Goal: Task Accomplishment & Management: Manage account settings

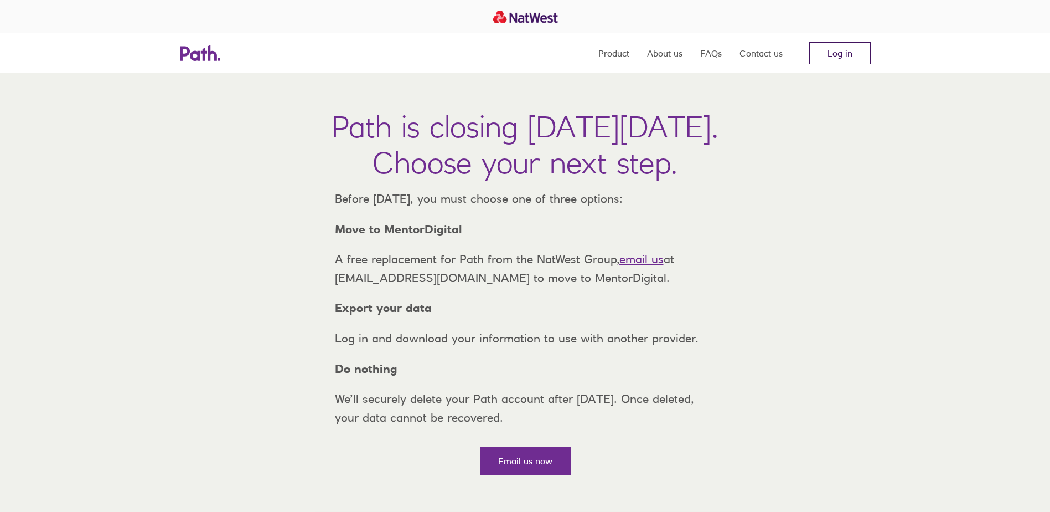
click at [829, 47] on link "Log in" at bounding box center [839, 53] width 61 height 22
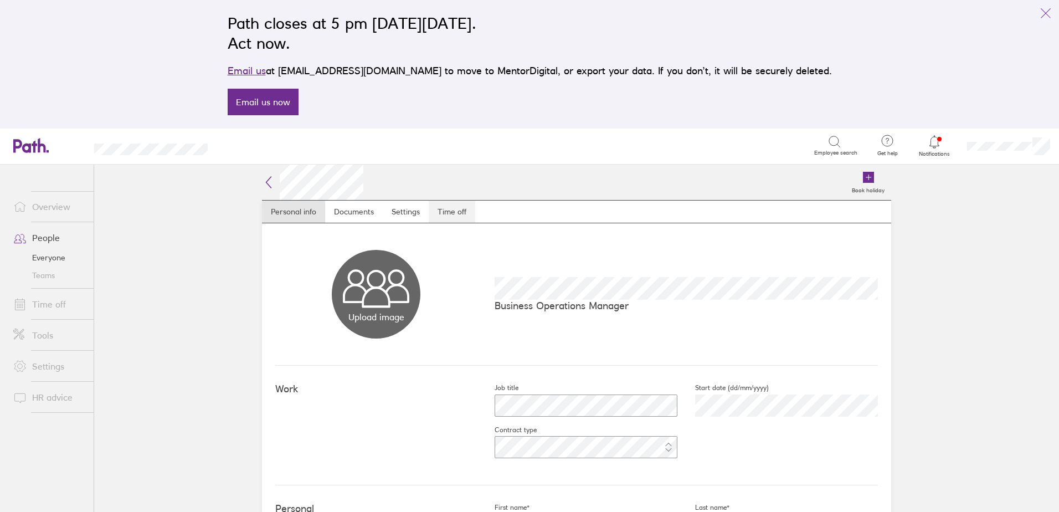
click at [443, 210] on link "Time off" at bounding box center [452, 211] width 47 height 22
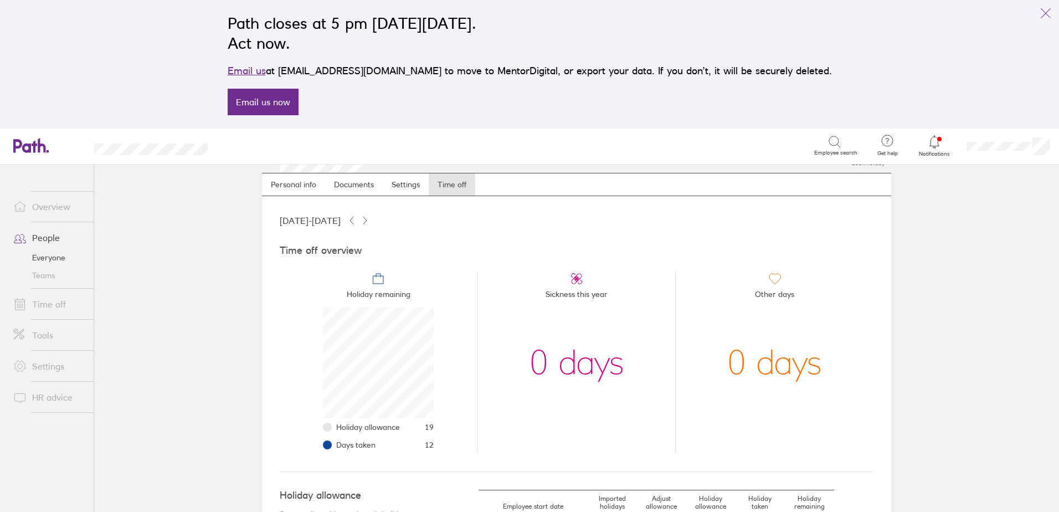
scroll to position [203, 0]
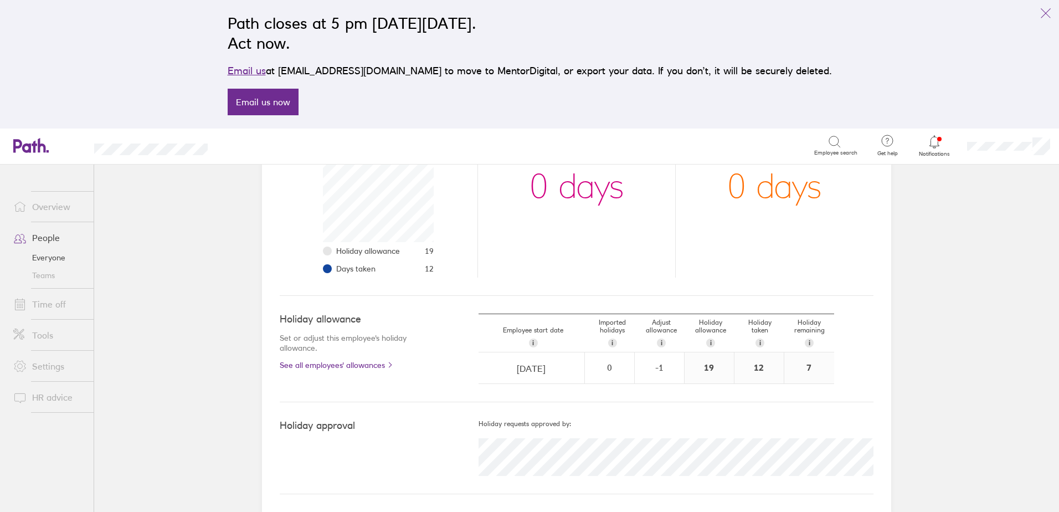
click at [957, 363] on main "Book holiday Personal info Documents Settings Time off [DATE] - [DATE] Time off…" at bounding box center [576, 337] width 964 height 347
click at [53, 300] on link "Time off" at bounding box center [48, 304] width 89 height 22
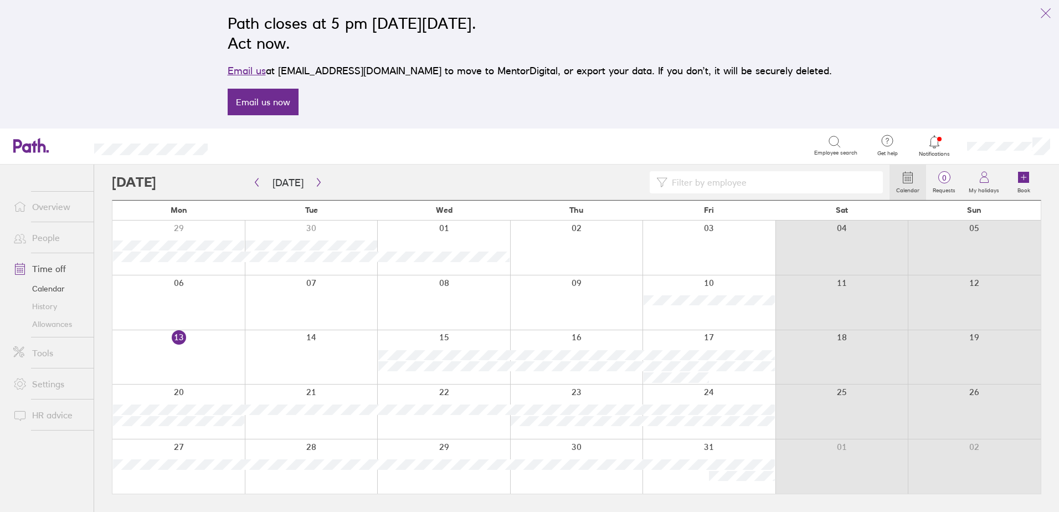
click at [677, 182] on input at bounding box center [771, 182] width 209 height 21
type input "jack"
click at [259, 185] on icon "button" at bounding box center [256, 182] width 8 height 9
click at [314, 183] on icon "button" at bounding box center [318, 182] width 8 height 9
click at [314, 186] on icon "button" at bounding box center [318, 182] width 8 height 9
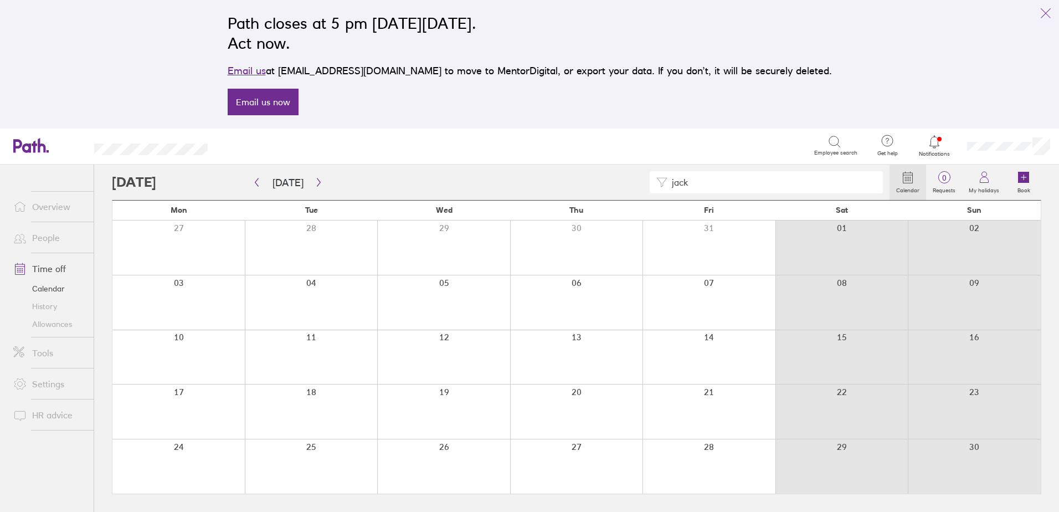
click at [940, 139] on icon at bounding box center [933, 141] width 13 height 13
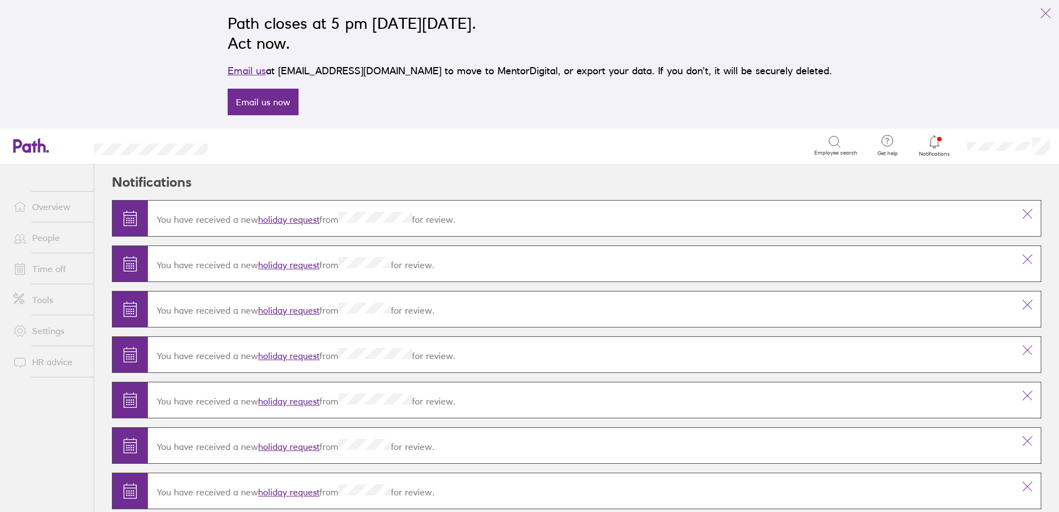
click at [49, 235] on link "People" at bounding box center [48, 237] width 89 height 22
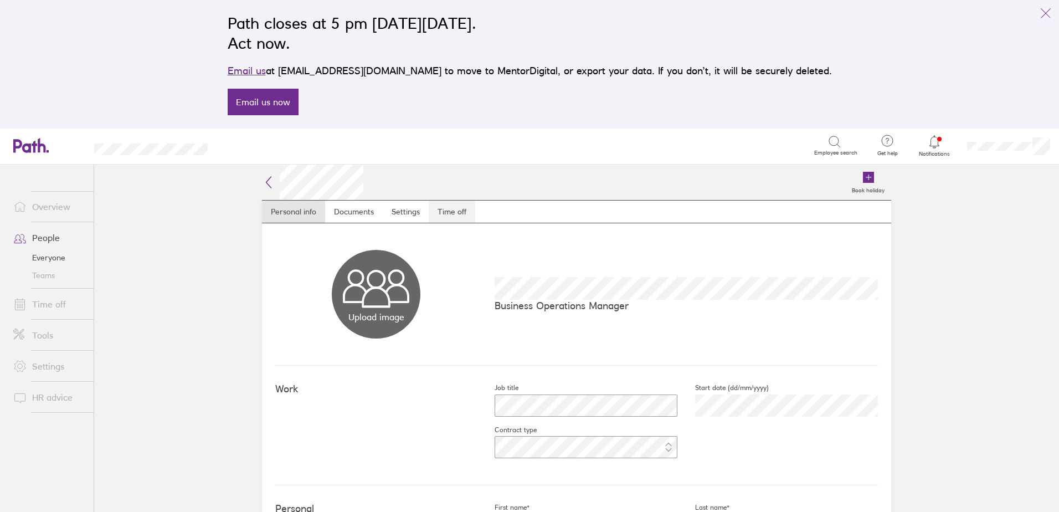
click at [446, 209] on link "Time off" at bounding box center [452, 211] width 47 height 22
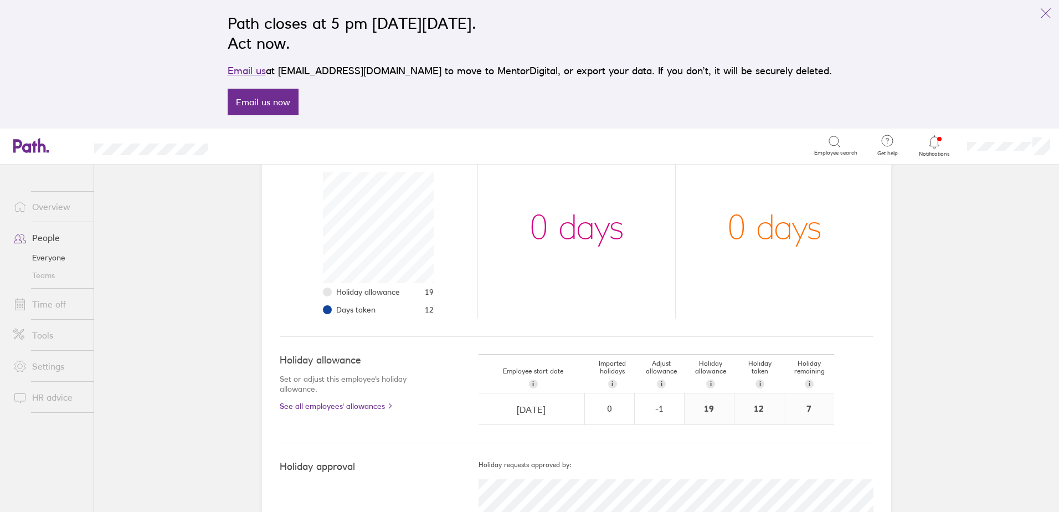
scroll to position [203, 0]
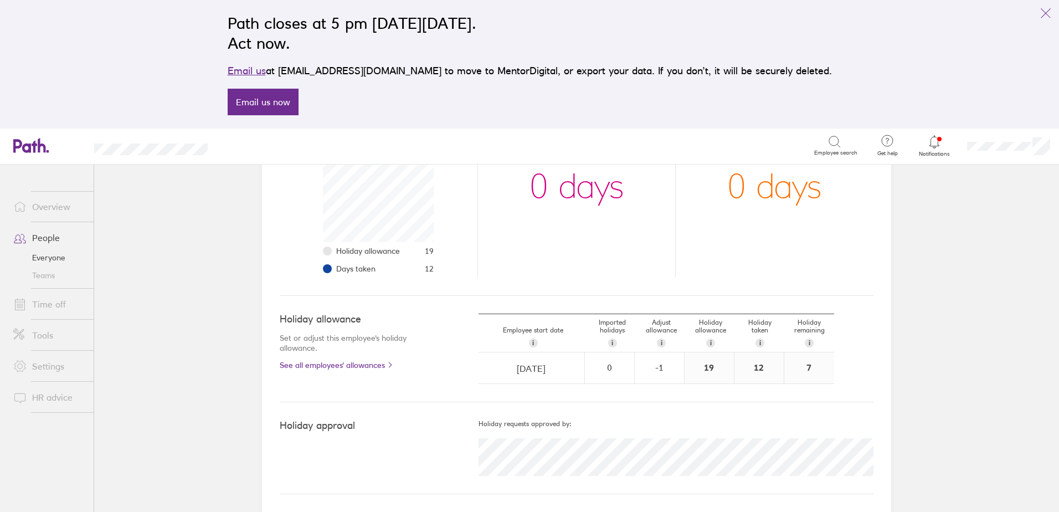
click at [49, 242] on link "People" at bounding box center [48, 237] width 89 height 22
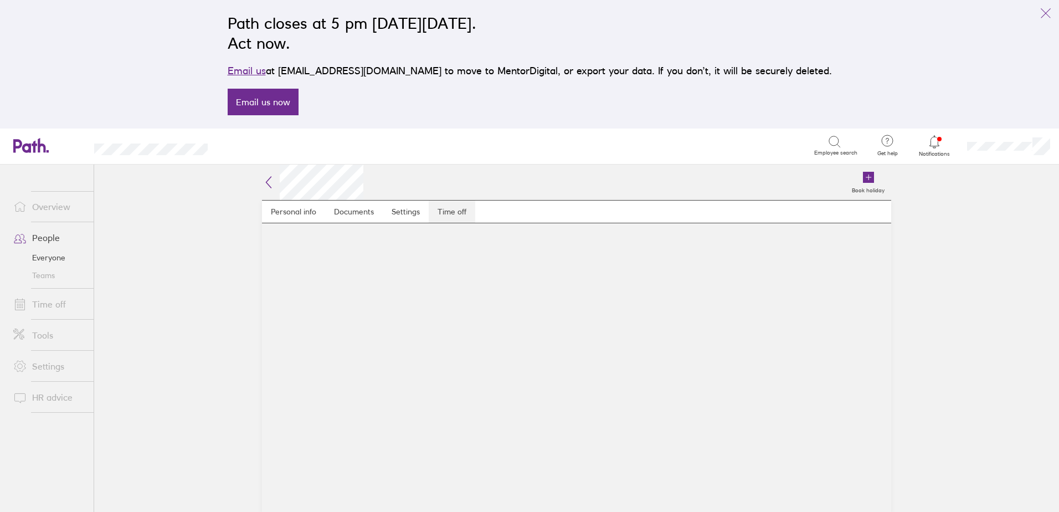
click at [455, 208] on link "Time off" at bounding box center [452, 211] width 47 height 22
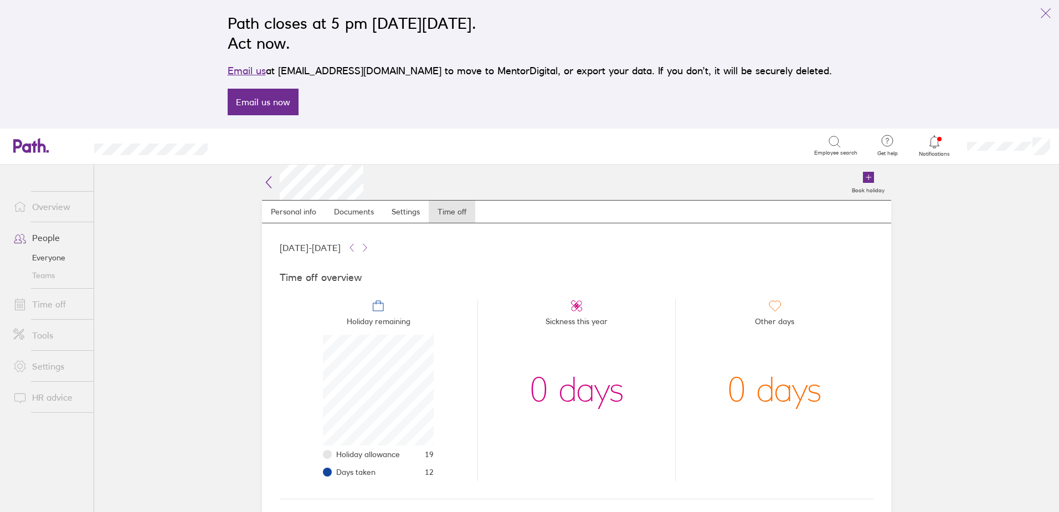
click at [43, 238] on link "People" at bounding box center [48, 237] width 89 height 22
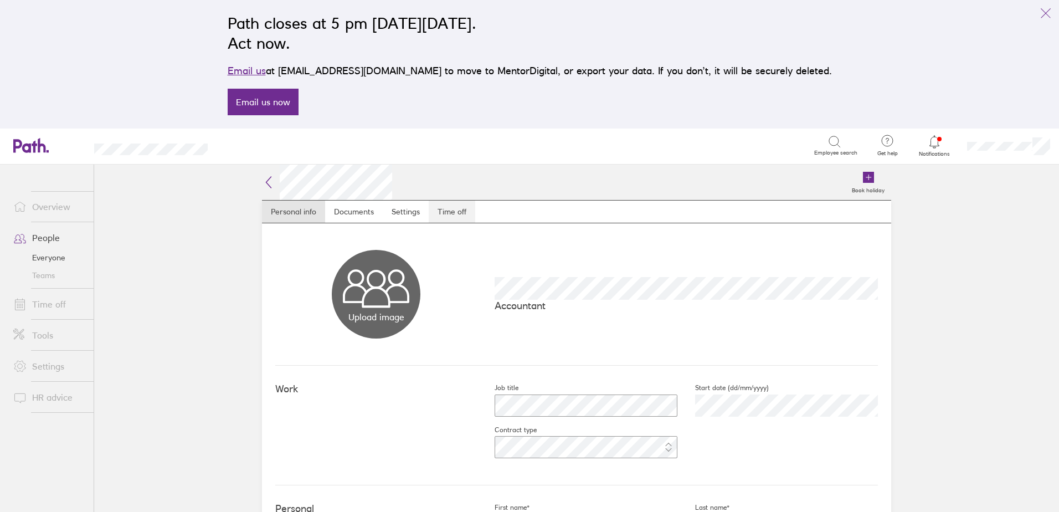
click at [446, 212] on link "Time off" at bounding box center [452, 211] width 47 height 22
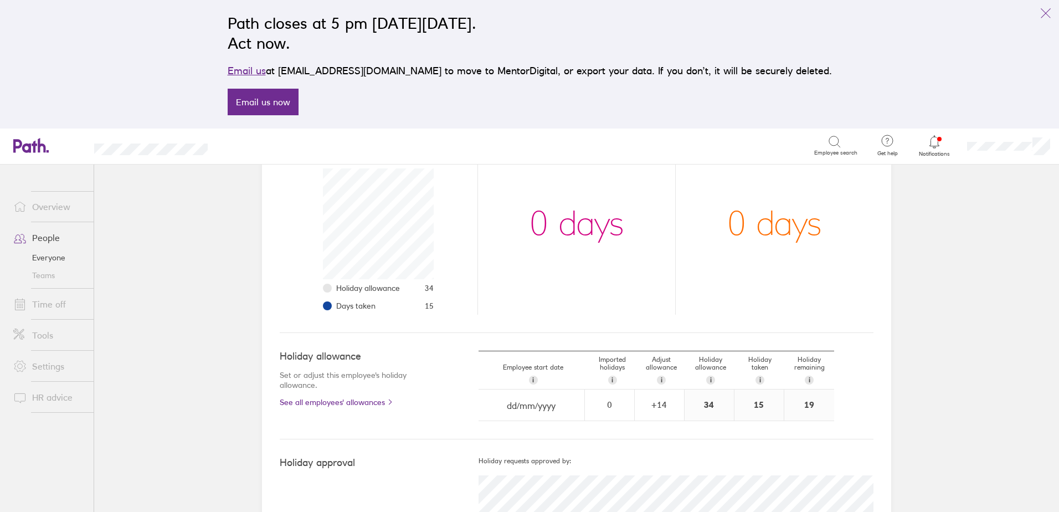
scroll to position [203, 0]
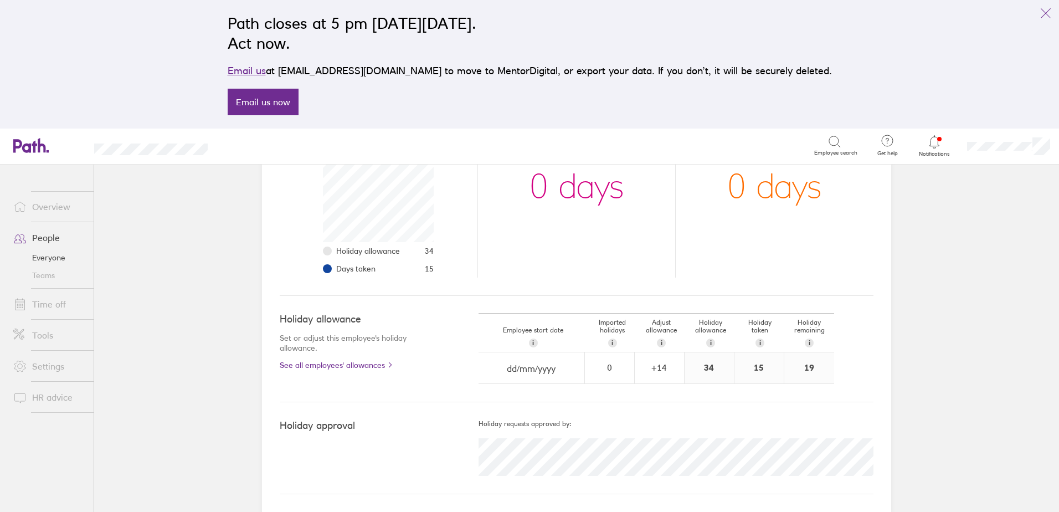
click at [58, 235] on link "People" at bounding box center [48, 237] width 89 height 22
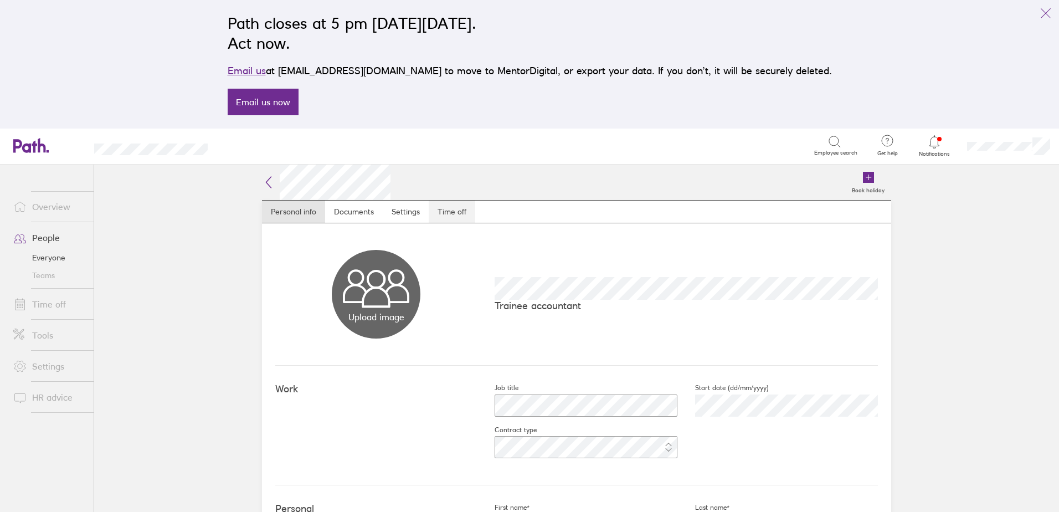
click at [437, 211] on link "Time off" at bounding box center [452, 211] width 47 height 22
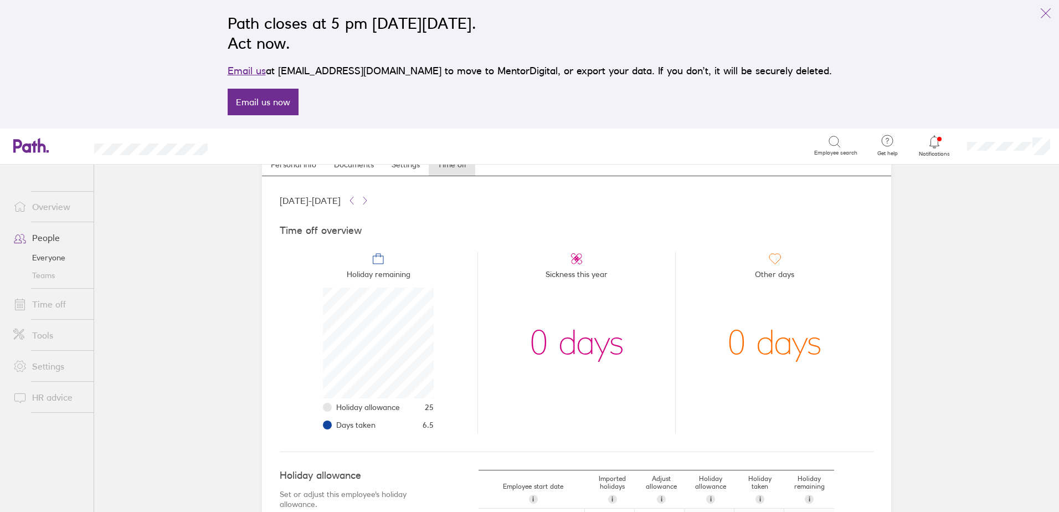
scroll to position [111, 0]
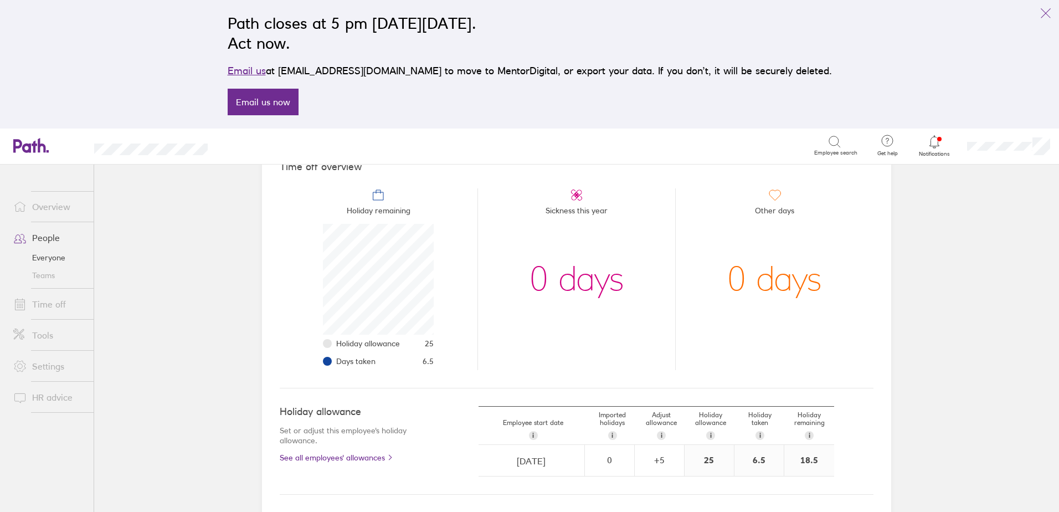
click at [48, 304] on link "Time off" at bounding box center [48, 304] width 89 height 22
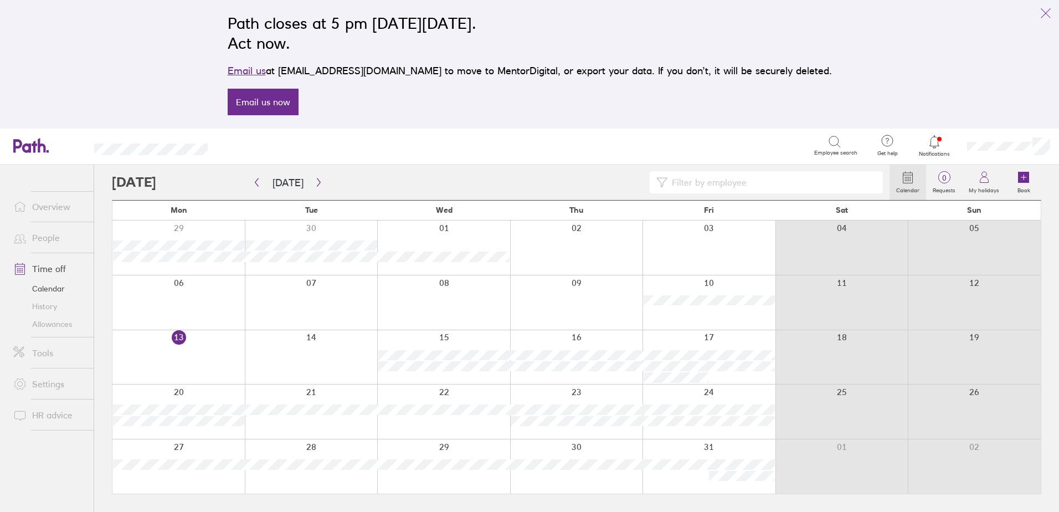
click at [746, 184] on input at bounding box center [771, 182] width 209 height 21
type input "cam"
click at [319, 184] on icon "button" at bounding box center [318, 182] width 8 height 9
click at [314, 182] on icon "button" at bounding box center [318, 182] width 8 height 9
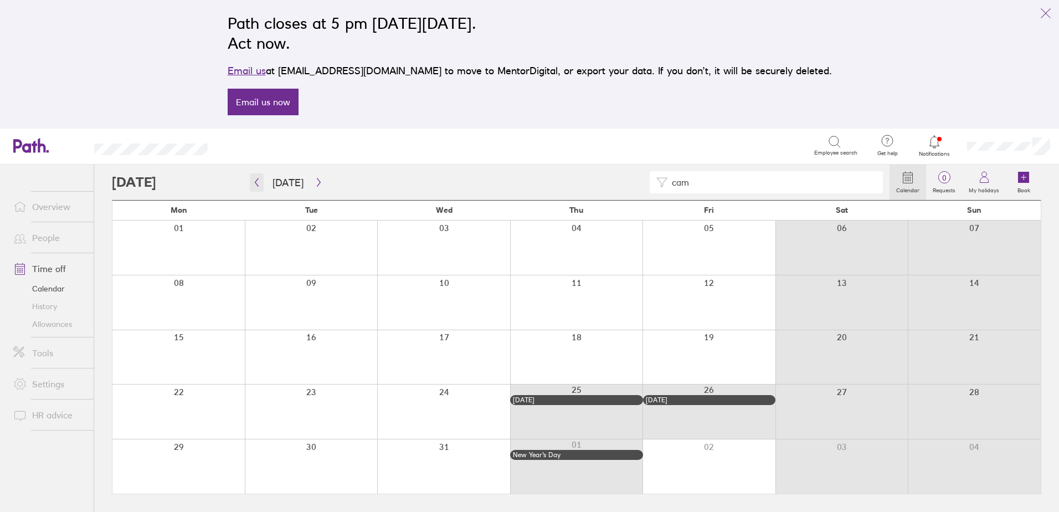
click at [257, 183] on icon "button" at bounding box center [256, 182] width 8 height 9
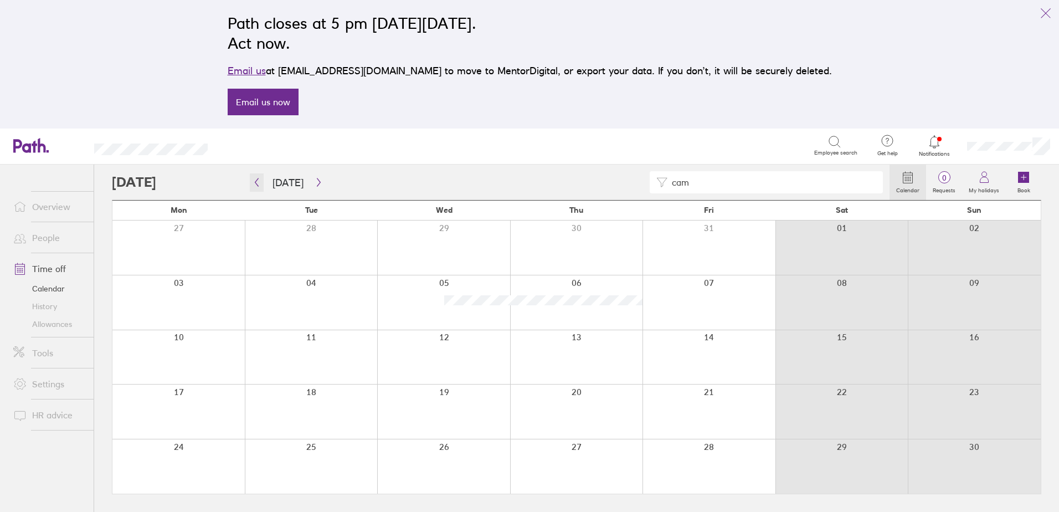
click at [257, 184] on icon "button" at bounding box center [256, 182] width 8 height 9
click at [42, 234] on link "People" at bounding box center [48, 237] width 89 height 22
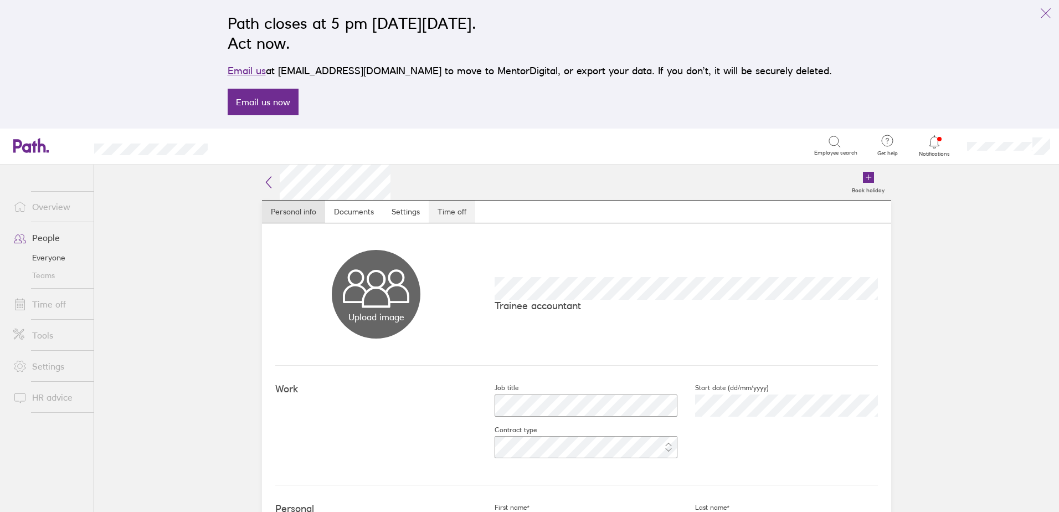
click at [456, 212] on link "Time off" at bounding box center [452, 211] width 47 height 22
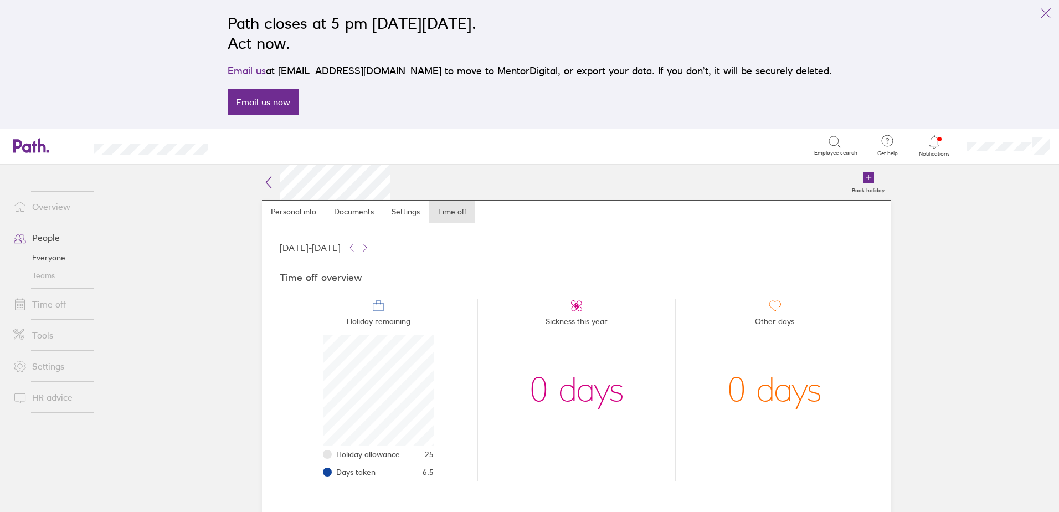
scroll to position [203, 0]
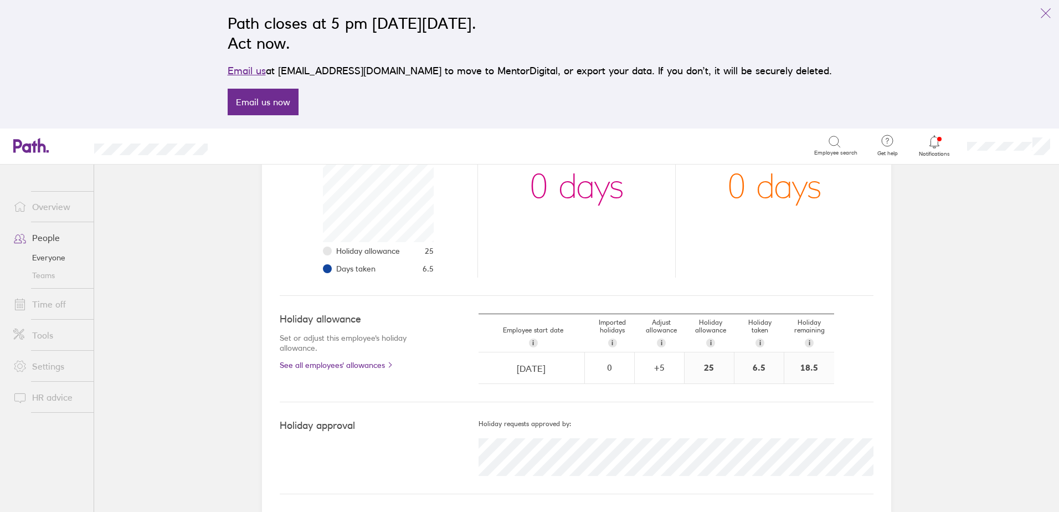
click at [44, 304] on link "Time off" at bounding box center [48, 304] width 89 height 22
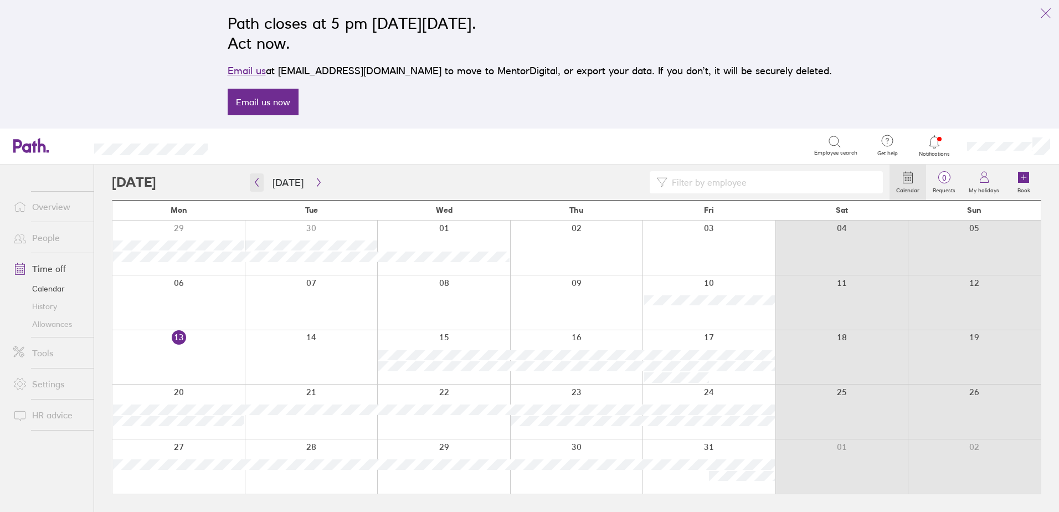
click at [254, 183] on icon "button" at bounding box center [256, 182] width 8 height 9
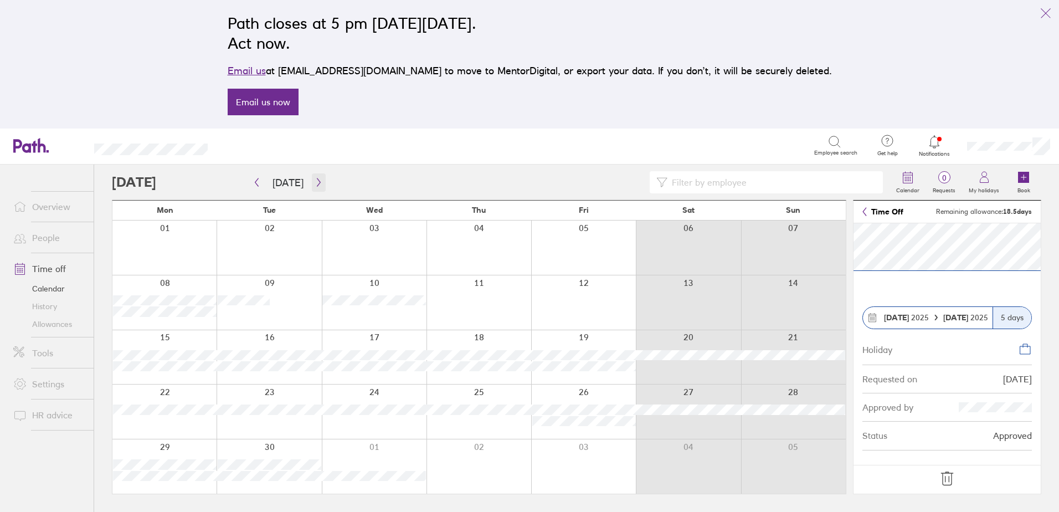
click at [316, 178] on icon "button" at bounding box center [318, 182] width 8 height 9
click at [314, 183] on icon "button" at bounding box center [318, 182] width 8 height 9
click at [51, 233] on link "People" at bounding box center [48, 237] width 89 height 22
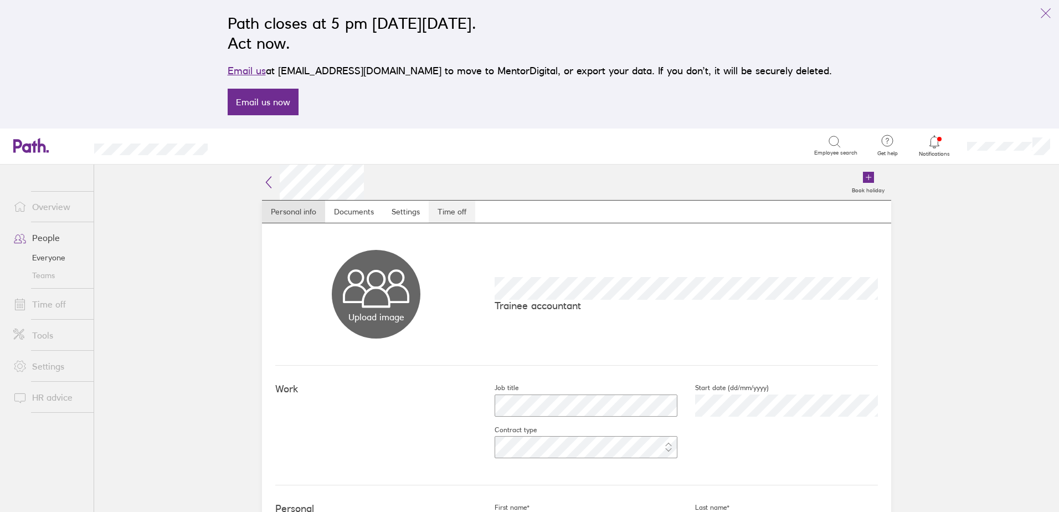
click at [459, 210] on link "Time off" at bounding box center [452, 211] width 47 height 22
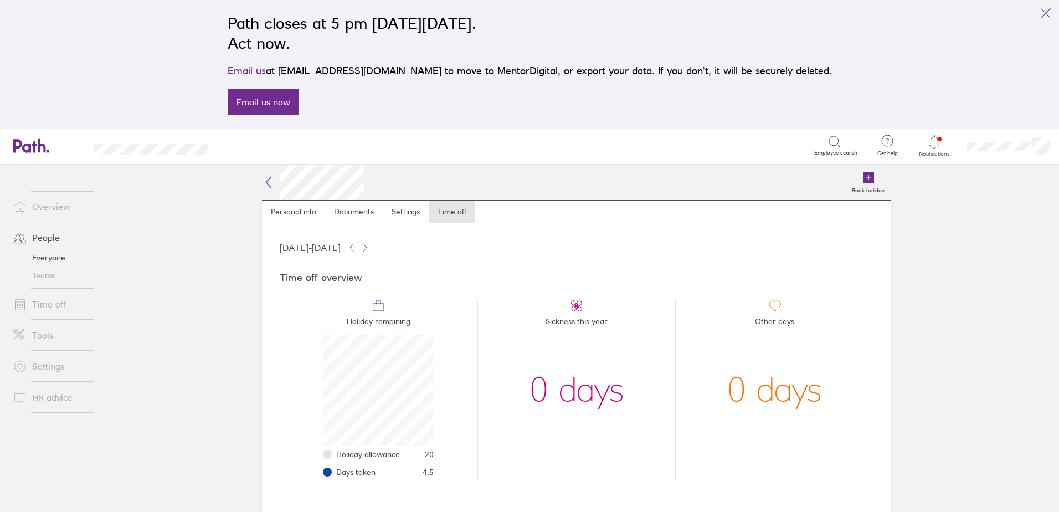
click at [173, 284] on main "Book holiday Personal info Documents Settings Time off [DATE] - [DATE] Time off…" at bounding box center [576, 337] width 964 height 347
click at [42, 237] on link "People" at bounding box center [48, 237] width 89 height 22
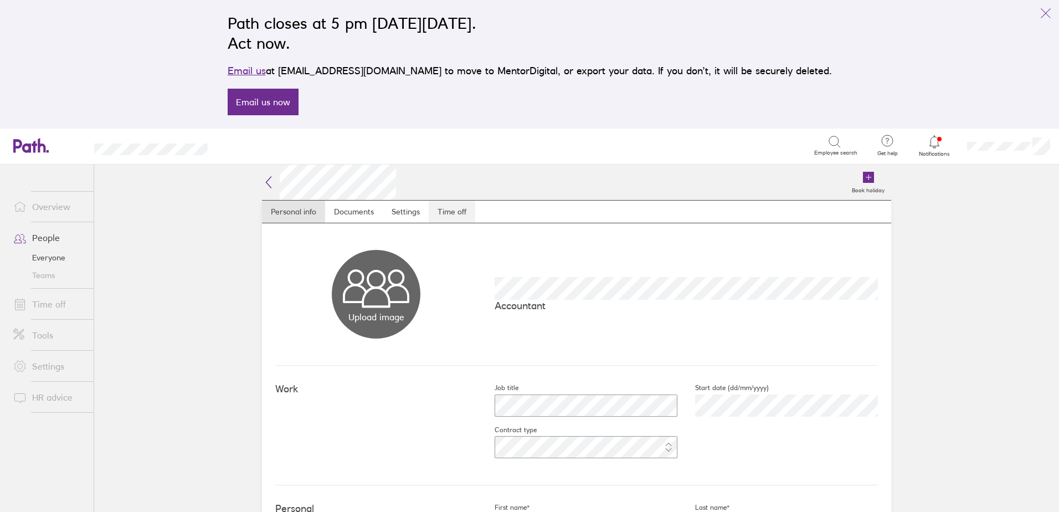
click at [456, 213] on link "Time off" at bounding box center [452, 211] width 47 height 22
